Goal: Information Seeking & Learning: Learn about a topic

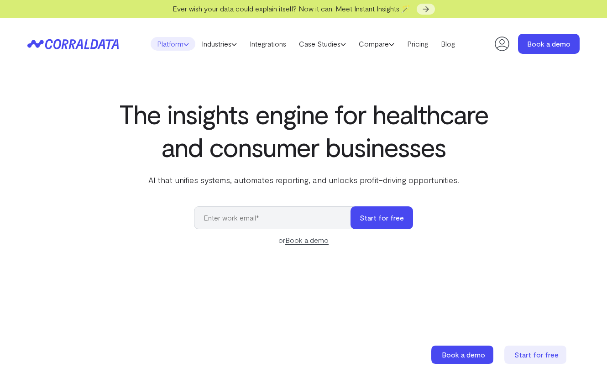
click at [176, 46] on link "Platform" at bounding box center [173, 44] width 45 height 14
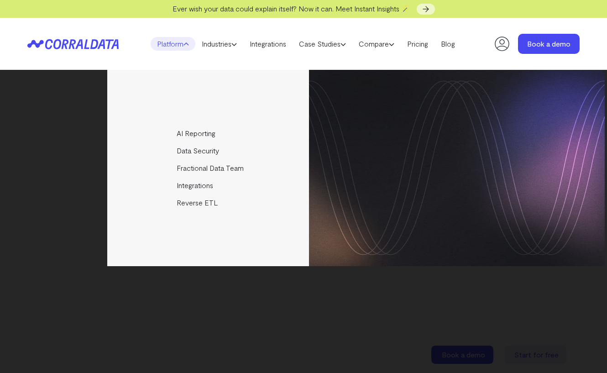
click at [176, 46] on link "Platform" at bounding box center [173, 44] width 45 height 14
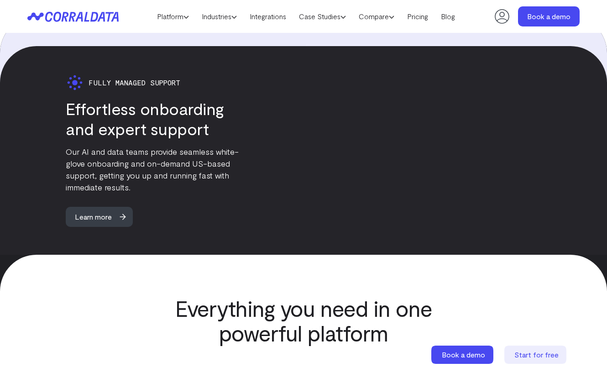
scroll to position [2141, 0]
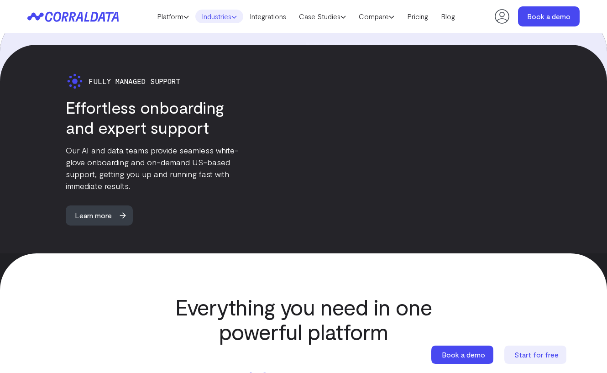
click at [218, 18] on link "Industries" at bounding box center [219, 17] width 48 height 14
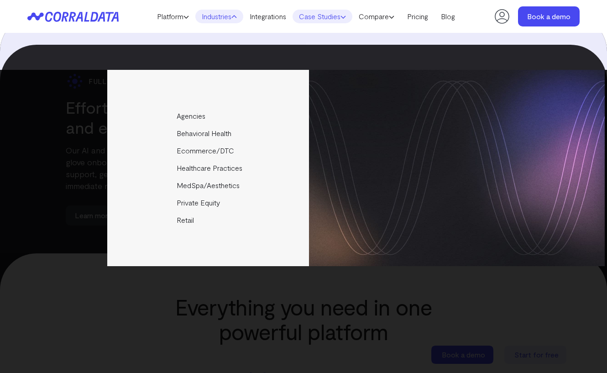
click at [314, 16] on link "Case Studies" at bounding box center [323, 17] width 60 height 14
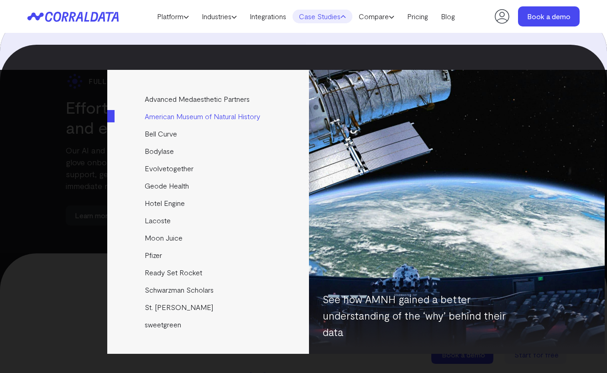
click at [198, 118] on link "American Museum of Natural History" at bounding box center [208, 116] width 203 height 17
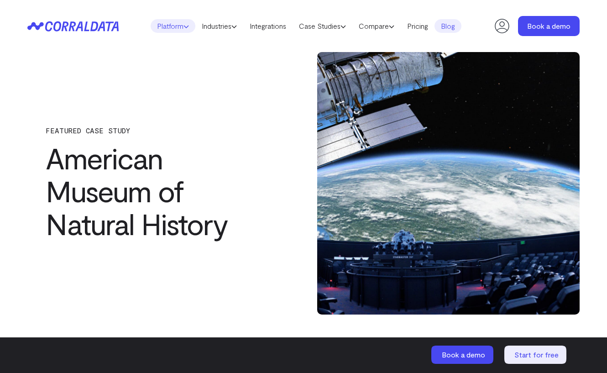
click at [187, 27] on link "Platform" at bounding box center [173, 26] width 45 height 14
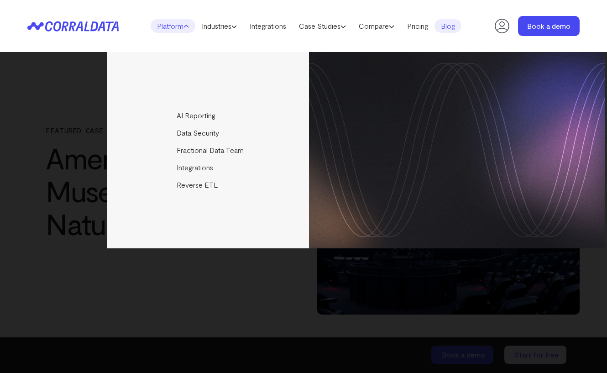
click at [187, 35] on header "Platform AI Reporting Use AI to effortlessly answer any business questions from…" at bounding box center [303, 26] width 552 height 52
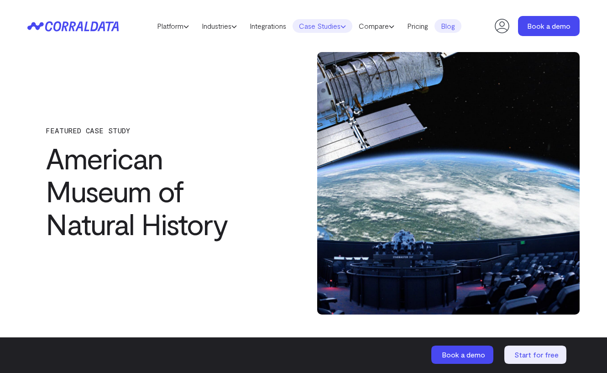
click at [340, 24] on link "Case Studies" at bounding box center [323, 26] width 60 height 14
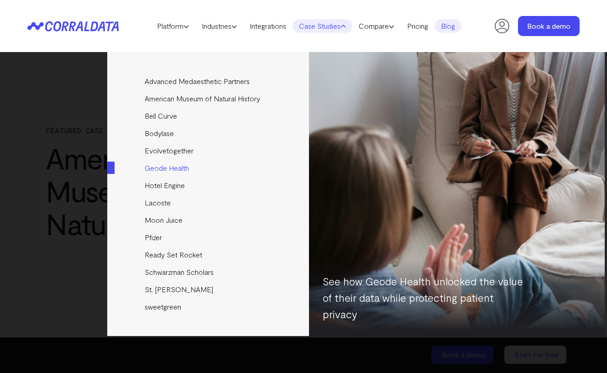
click at [168, 165] on link "Geode Health" at bounding box center [208, 167] width 203 height 17
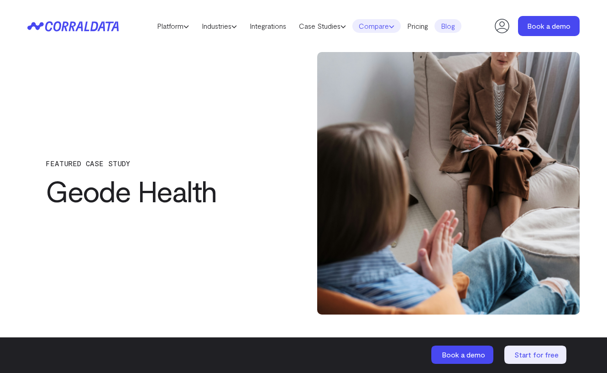
click at [394, 27] on icon at bounding box center [391, 26] width 5 height 5
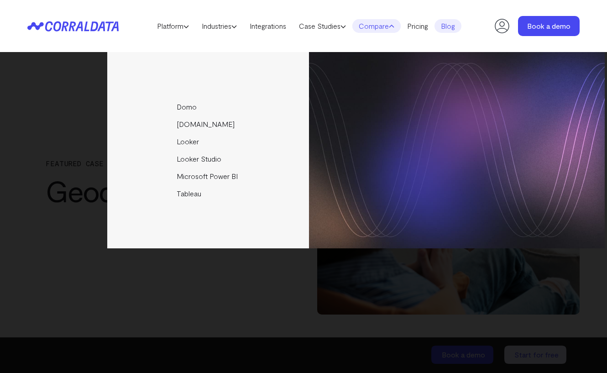
click at [394, 27] on icon at bounding box center [391, 26] width 5 height 5
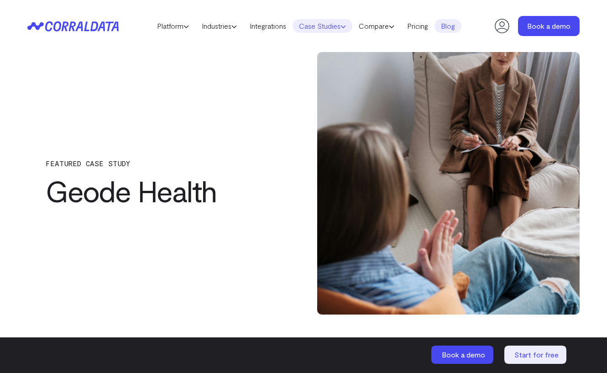
click at [339, 26] on link "Case Studies" at bounding box center [323, 26] width 60 height 14
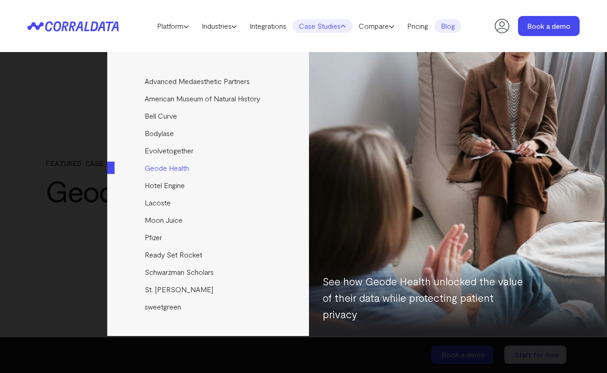
click at [173, 162] on link "Geode Health" at bounding box center [208, 167] width 203 height 17
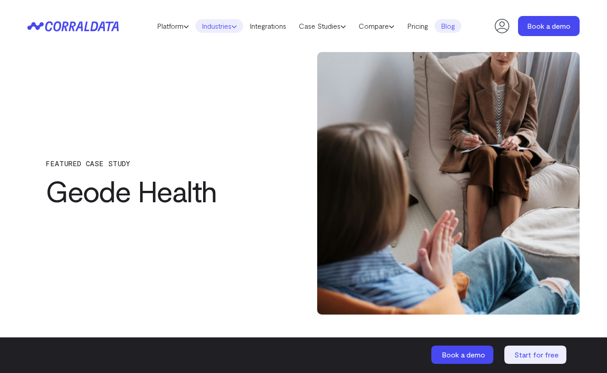
click at [223, 27] on link "Industries" at bounding box center [219, 26] width 48 height 14
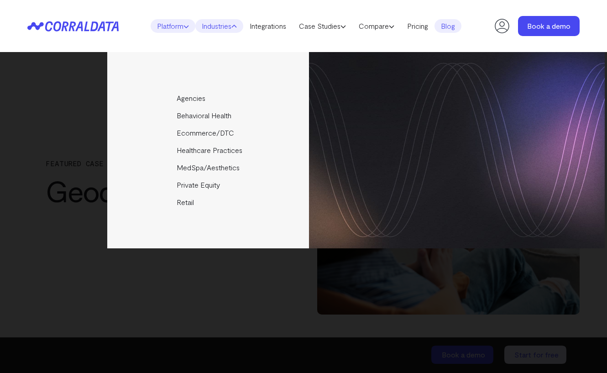
click at [179, 28] on link "Platform" at bounding box center [173, 26] width 45 height 14
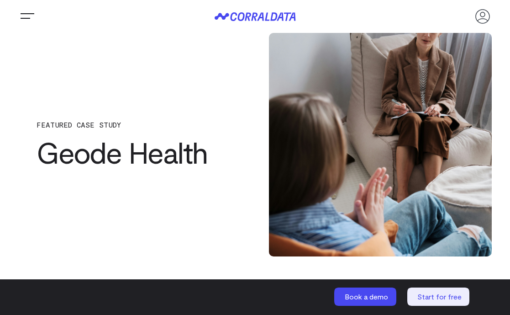
click at [20, 16] on span "Trigger Menu" at bounding box center [27, 16] width 18 height 1
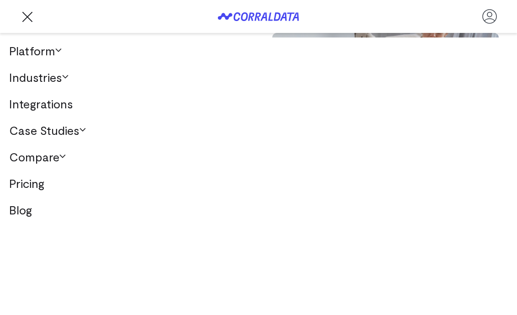
click at [57, 49] on link "Platform" at bounding box center [258, 50] width 517 height 26
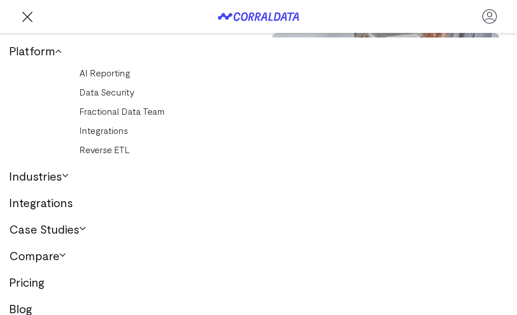
click at [59, 52] on icon at bounding box center [58, 51] width 6 height 6
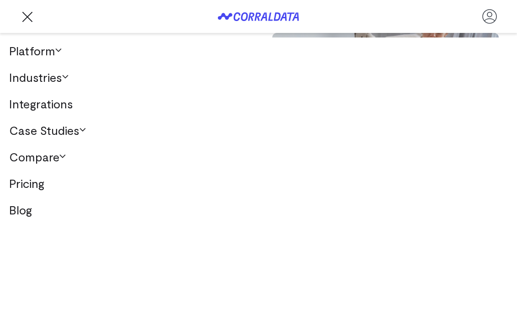
click at [63, 82] on link "Industries" at bounding box center [258, 77] width 517 height 26
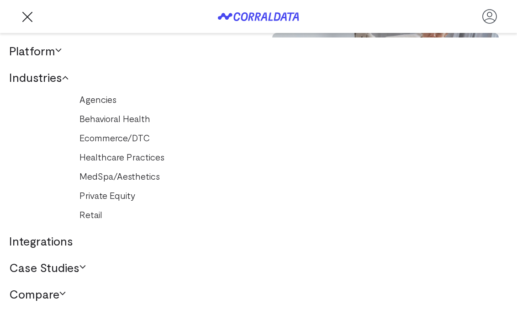
click at [63, 80] on link "Industries" at bounding box center [258, 77] width 517 height 26
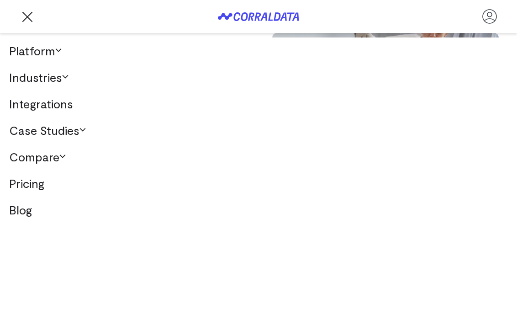
click at [64, 53] on link "Platform" at bounding box center [258, 50] width 517 height 26
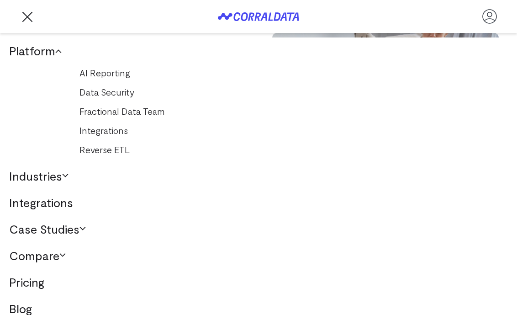
click at [33, 26] on header "Platform AI Reporting Use AI to effortlessly answer any business questions from…" at bounding box center [258, 16] width 480 height 33
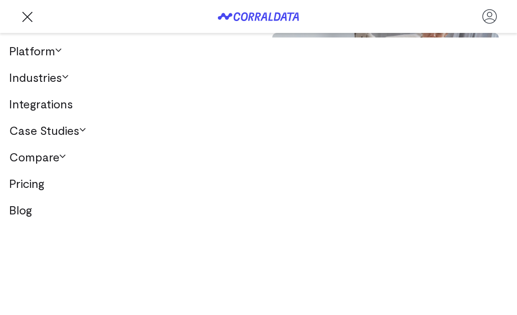
click at [30, 21] on button "Trigger Menu" at bounding box center [27, 16] width 18 height 18
